Goal: Navigation & Orientation: Find specific page/section

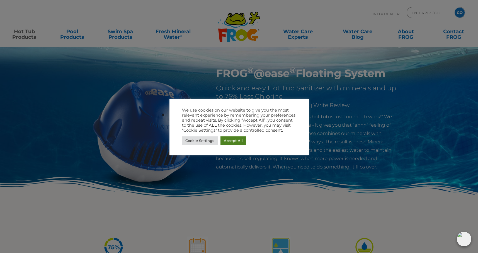
click at [239, 139] on link "Accept All" at bounding box center [234, 140] width 26 height 9
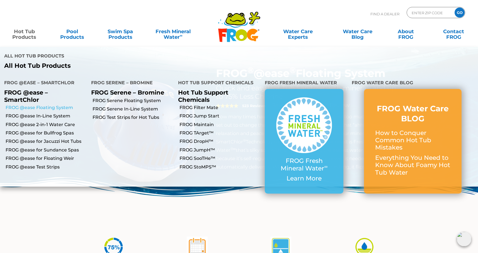
click at [39, 105] on link "FROG @ease Floating System" at bounding box center [46, 108] width 81 height 6
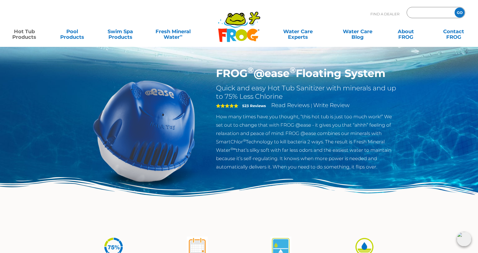
click at [420, 13] on input "Zip Code Form" at bounding box center [430, 13] width 38 height 8
type input "92252"
click at [461, 14] on input "GO" at bounding box center [460, 13] width 10 height 10
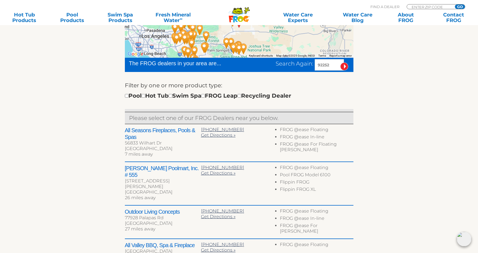
scroll to position [148, 0]
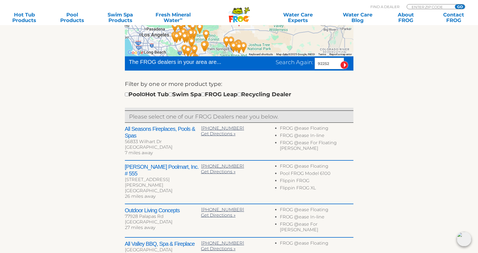
click at [145, 95] on input "checkbox" at bounding box center [144, 95] width 4 height 4
checkbox input "true"
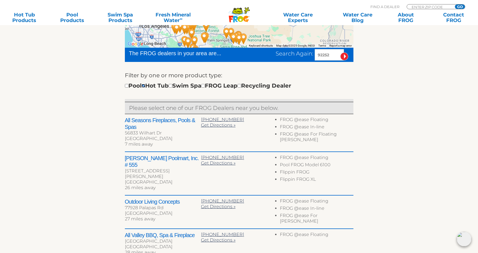
scroll to position [157, 0]
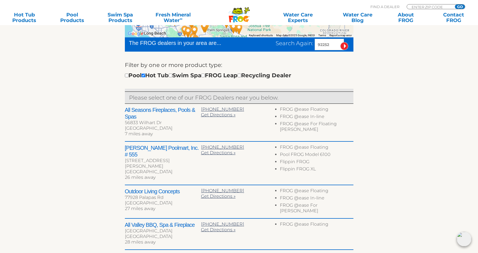
scroll to position [167, 0]
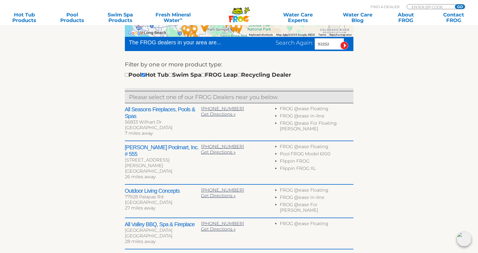
click at [144, 111] on h2 "All Seasons Fireplaces, Pools & Spas" at bounding box center [163, 112] width 76 height 13
